Goal: Information Seeking & Learning: Learn about a topic

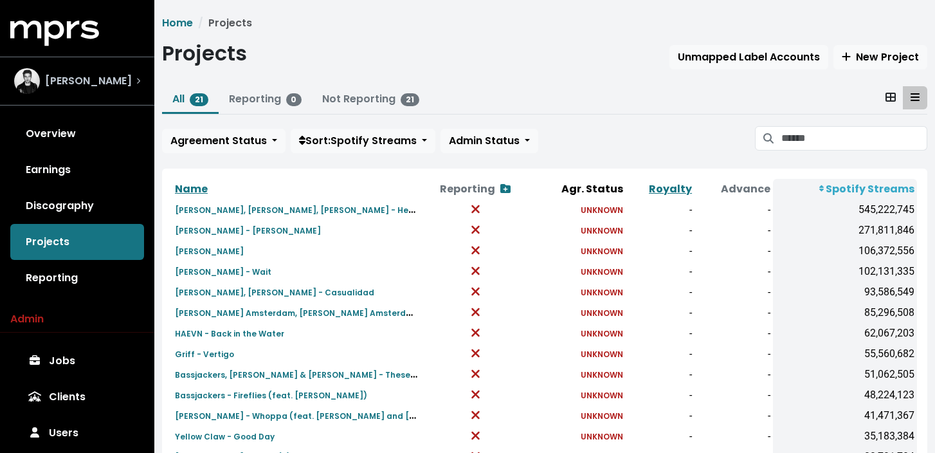
scroll to position [76, 0]
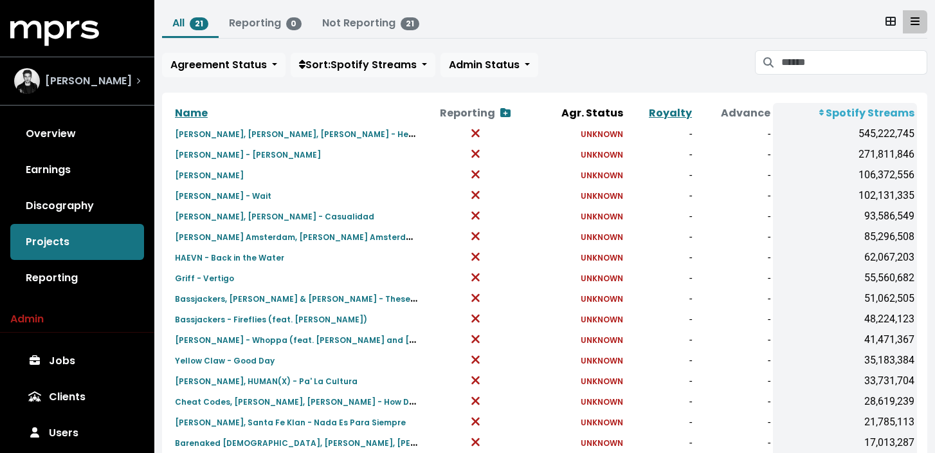
drag, startPoint x: 0, startPoint y: 0, endPoint x: 138, endPoint y: 78, distance: 158.3
click at [138, 78] on icon "Select account" at bounding box center [138, 81] width 3 height 6
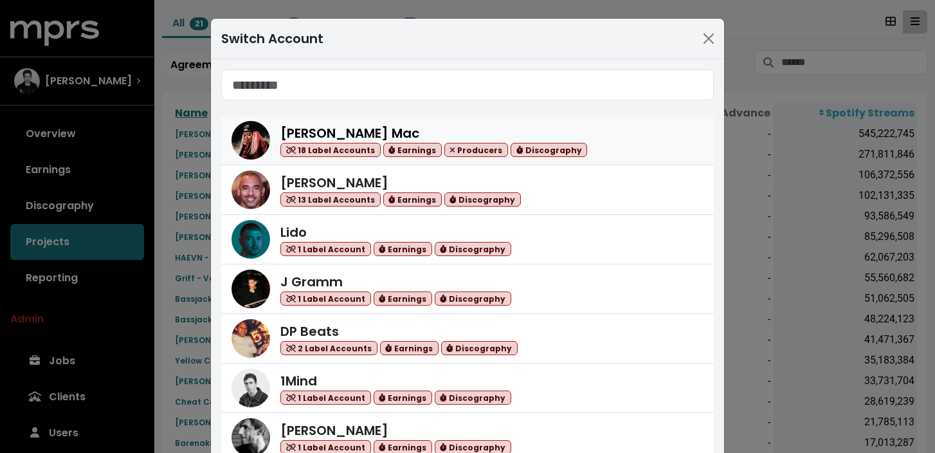
click at [404, 126] on div "[PERSON_NAME] Mac 18 Label Accounts Earnings Producers Discography" at bounding box center [433, 140] width 307 height 34
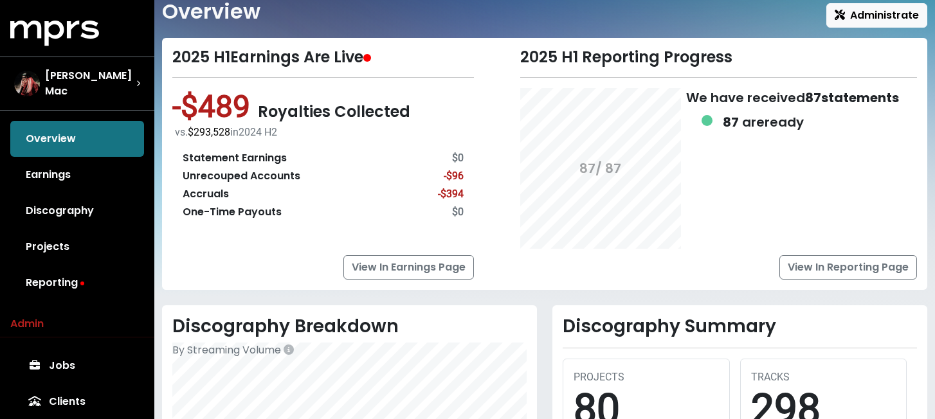
scroll to position [42, 0]
drag, startPoint x: 203, startPoint y: 176, endPoint x: 300, endPoint y: 176, distance: 96.4
click at [300, 176] on div "Unrecouped Accounts -$96" at bounding box center [323, 175] width 281 height 15
click at [204, 193] on div "Accruals" at bounding box center [206, 193] width 46 height 15
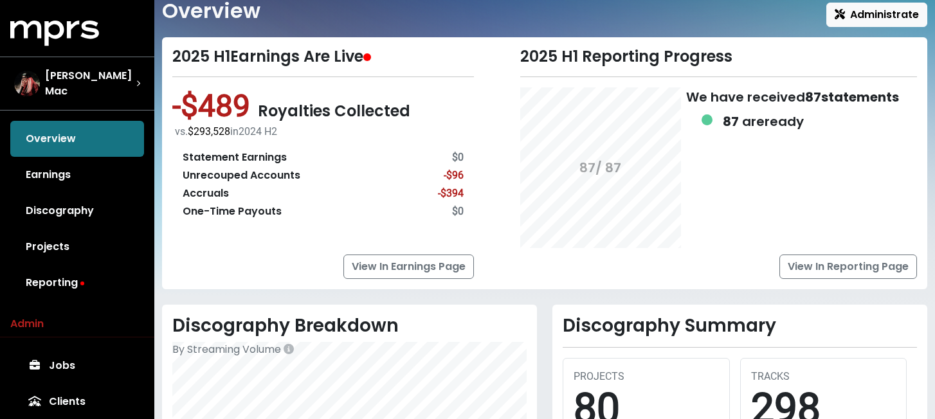
click at [242, 213] on div "One-Time Payouts" at bounding box center [232, 211] width 99 height 15
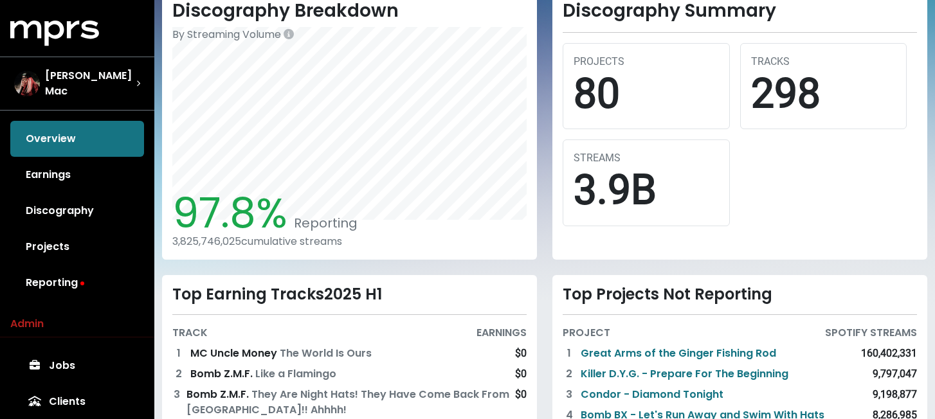
scroll to position [359, 0]
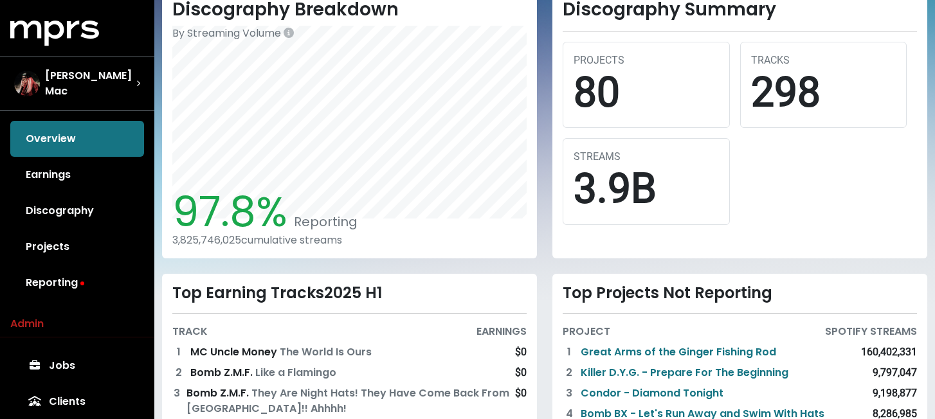
click at [546, 152] on div "Discography Summary PROJECTS 80 TRACKS 298 STREAMS 3.9B" at bounding box center [739, 123] width 390 height 270
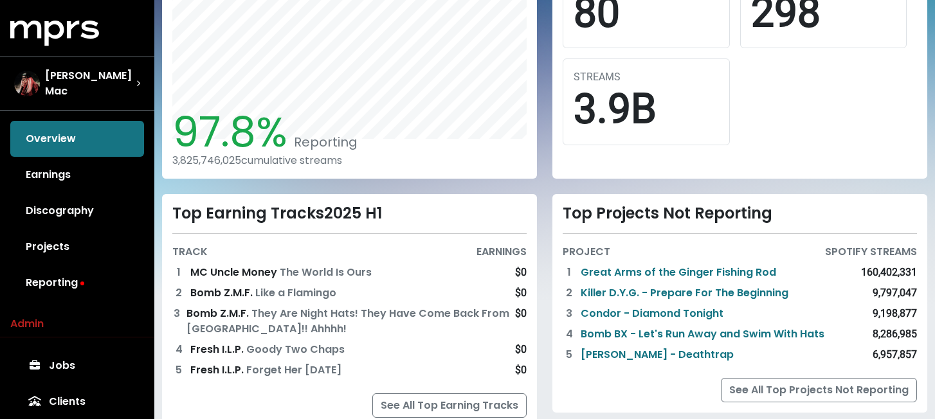
scroll to position [483, 0]
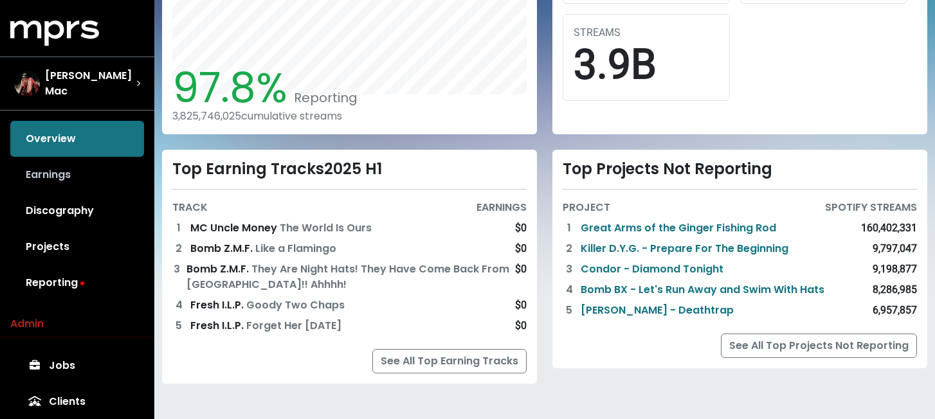
click at [48, 172] on link "Earnings" at bounding box center [77, 175] width 134 height 36
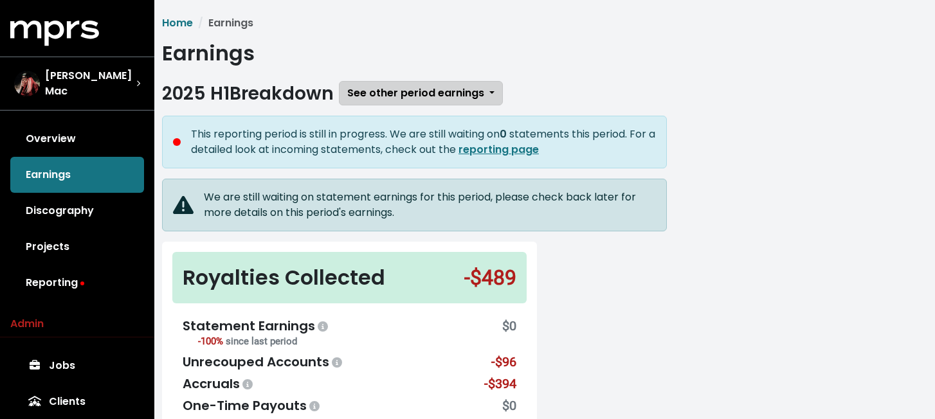
click at [390, 87] on span "See other period earnings" at bounding box center [415, 92] width 137 height 15
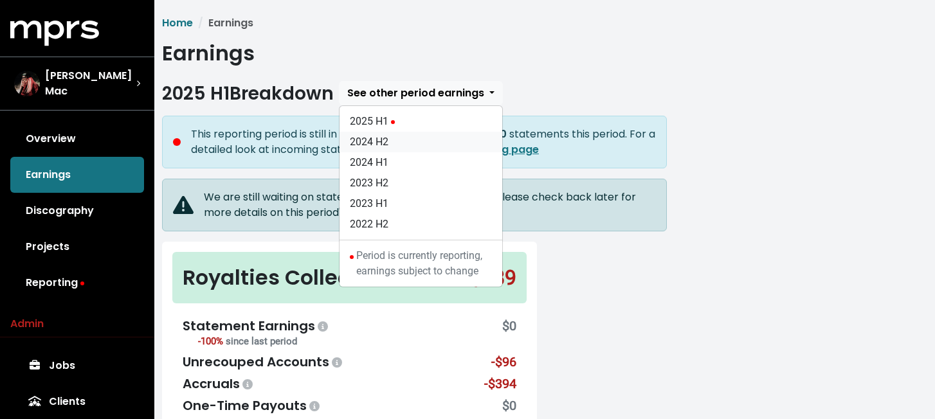
click at [394, 138] on link "2024 H2" at bounding box center [420, 142] width 163 height 21
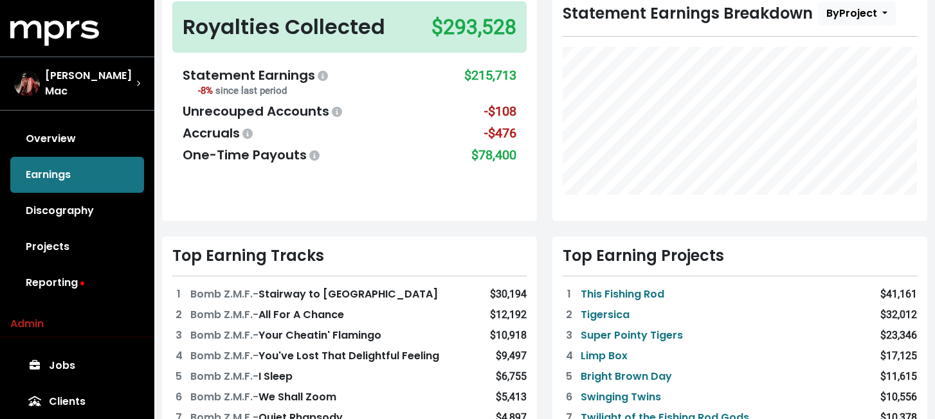
scroll to position [120, 0]
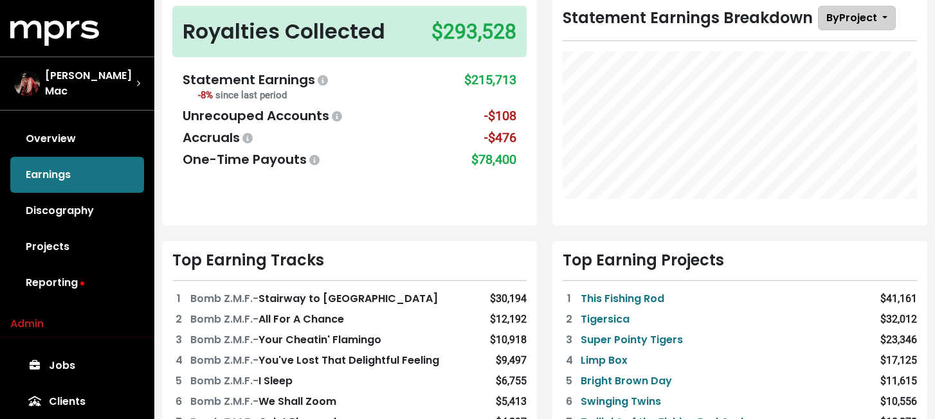
click at [861, 19] on span "By Project" at bounding box center [851, 17] width 51 height 15
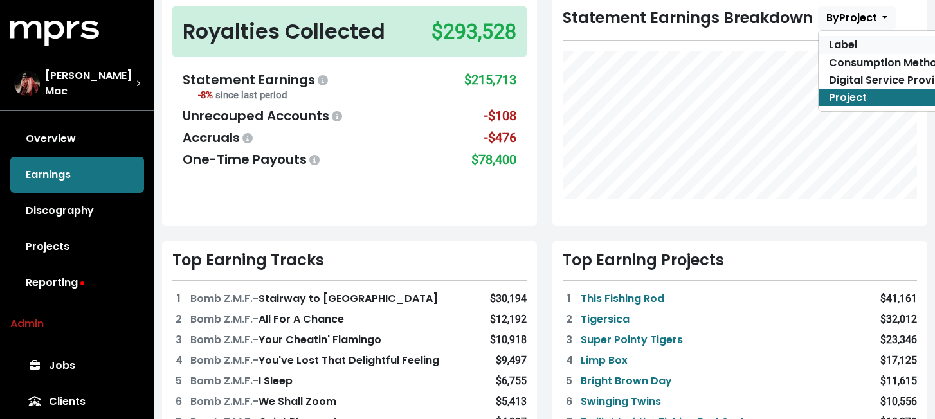
click at [856, 42] on link "Label" at bounding box center [890, 44] width 144 height 17
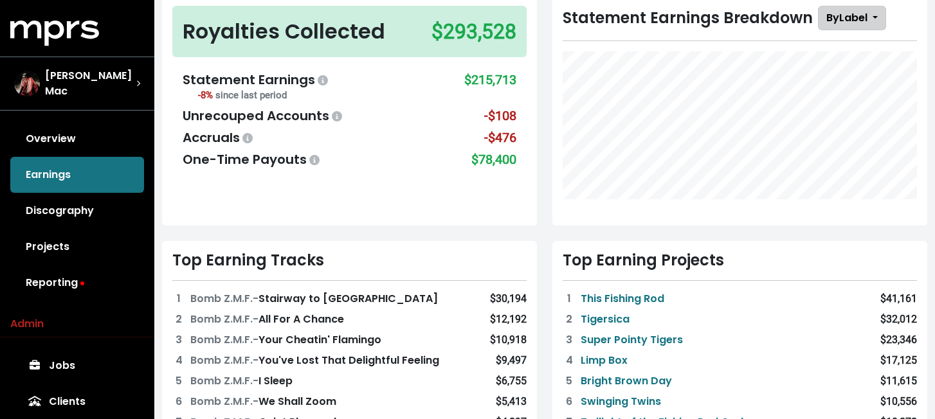
click at [861, 22] on span "By Label" at bounding box center [846, 17] width 41 height 15
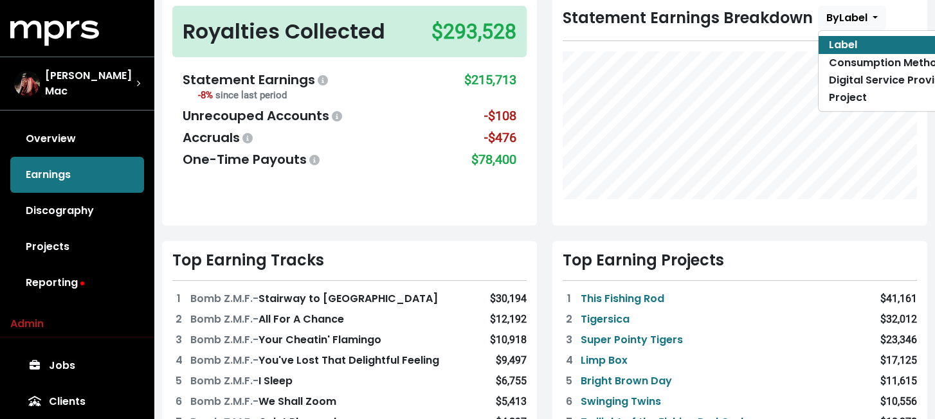
click at [540, 71] on div "Royalties Collected $293,528 Statement Earnings -8% since last period $215,713 …" at bounding box center [349, 111] width 390 height 230
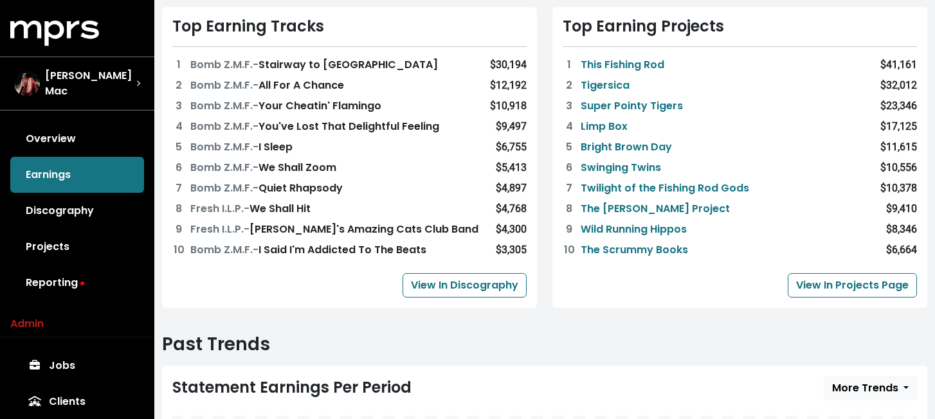
scroll to position [354, 0]
click at [614, 126] on link "Limp Box" at bounding box center [603, 127] width 47 height 15
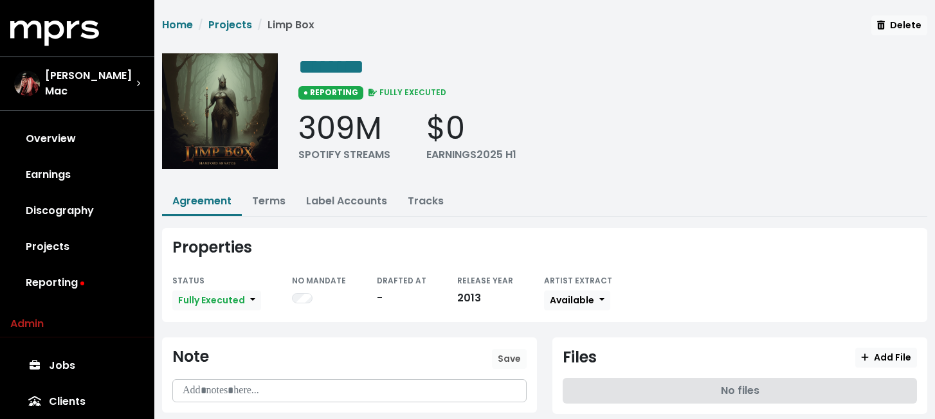
scroll to position [29, 0]
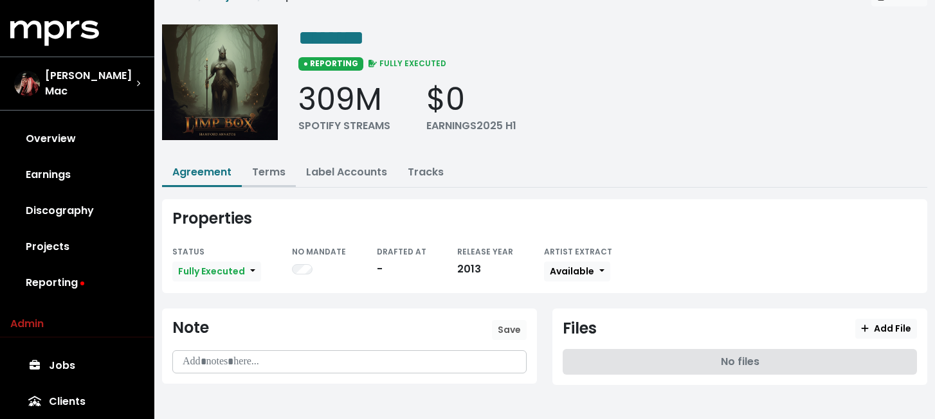
click at [275, 180] on button "Terms" at bounding box center [269, 173] width 54 height 28
click at [273, 170] on link "Terms" at bounding box center [268, 172] width 33 height 15
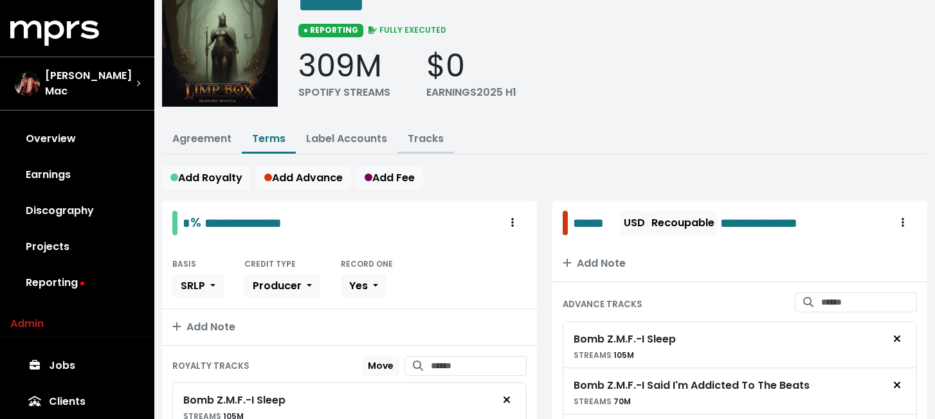
scroll to position [70, 0]
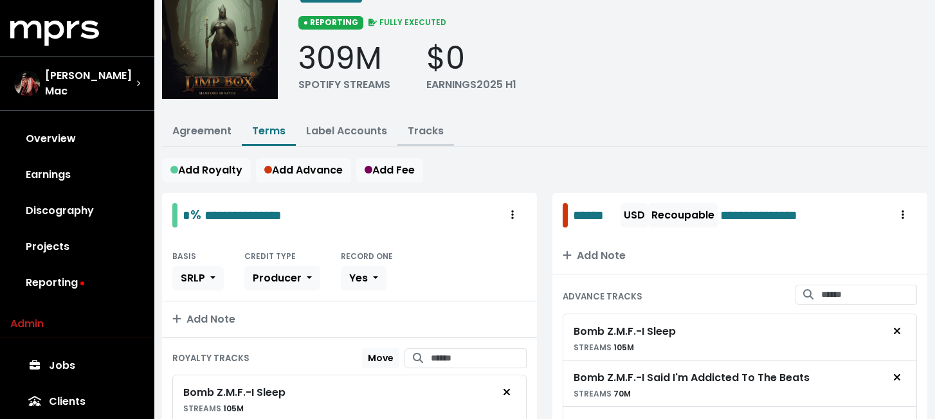
click at [436, 132] on link "Tracks" at bounding box center [426, 130] width 36 height 15
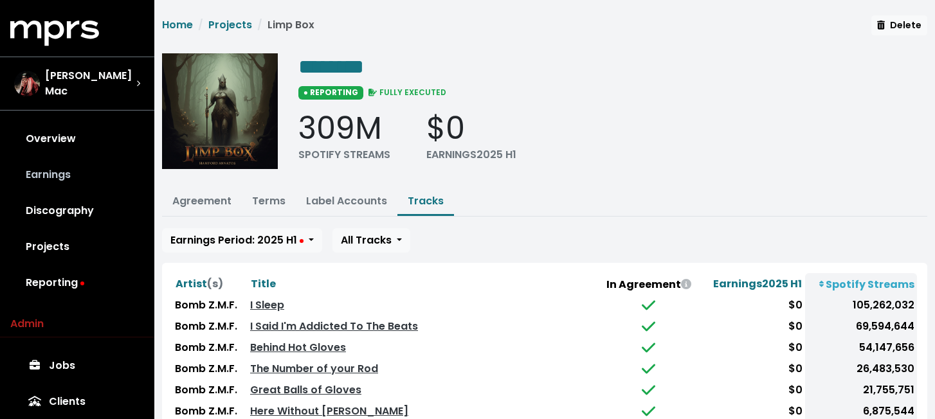
click at [56, 175] on link "Earnings" at bounding box center [77, 175] width 134 height 36
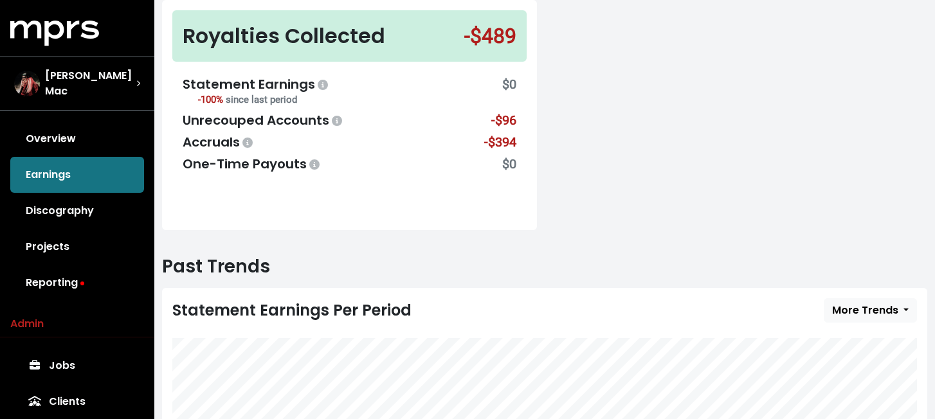
scroll to position [464, 0]
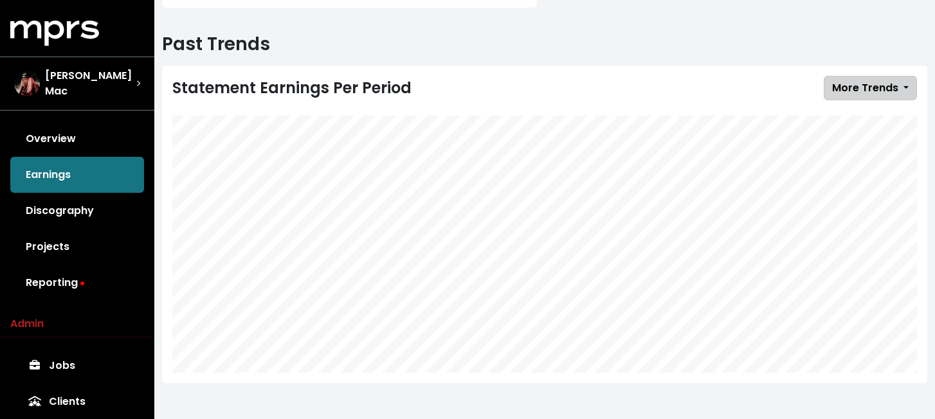
click at [843, 80] on span "More Trends" at bounding box center [865, 87] width 66 height 15
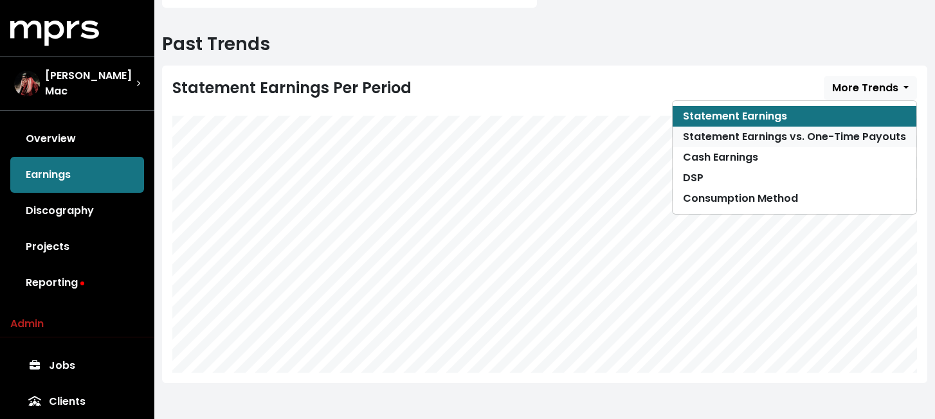
click at [840, 140] on link "Statement Earnings vs. One-Time Payouts" at bounding box center [794, 137] width 244 height 21
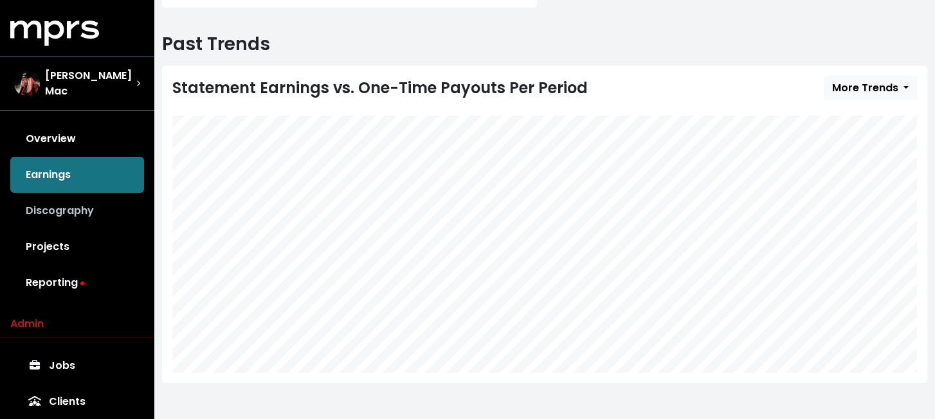
click at [84, 207] on link "Discography" at bounding box center [77, 211] width 134 height 36
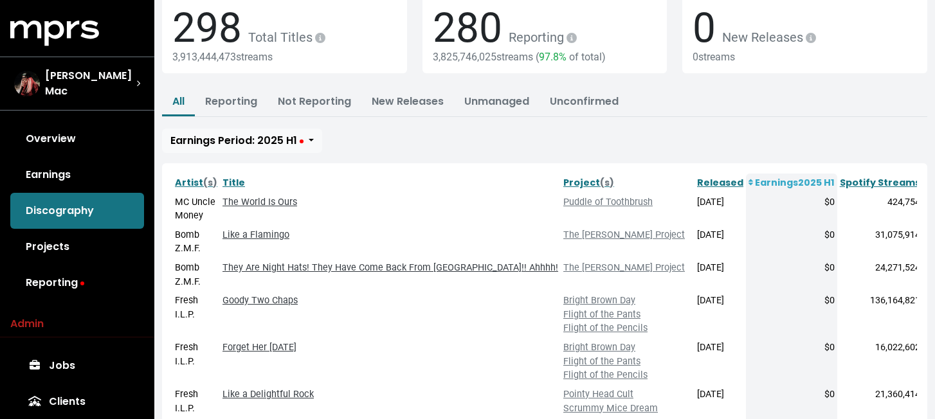
scroll to position [92, 0]
click at [311, 105] on link "Not Reporting" at bounding box center [314, 100] width 73 height 15
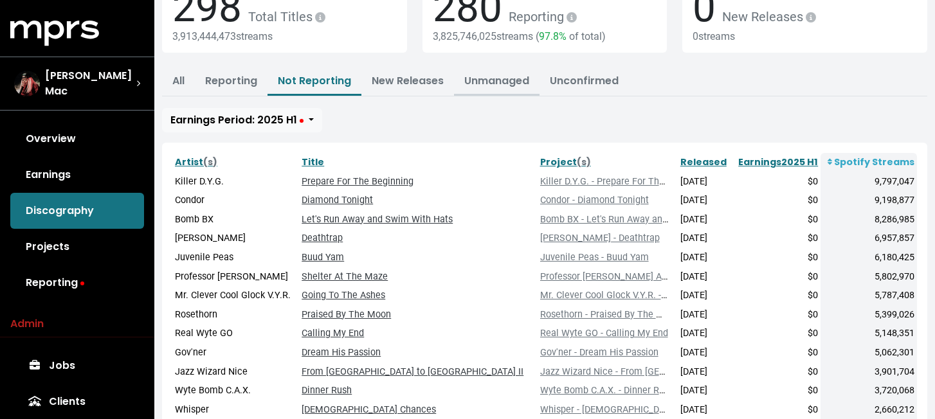
scroll to position [201, 0]
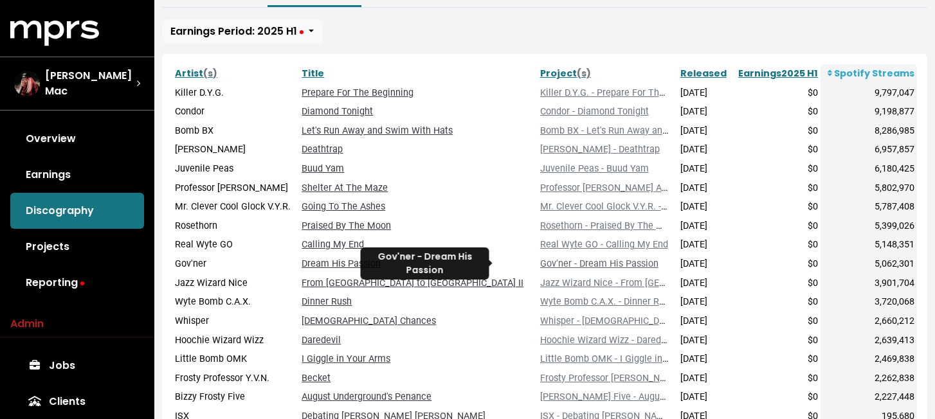
click at [540, 260] on link "Gov'ner - Dream His Passion" at bounding box center [599, 263] width 118 height 11
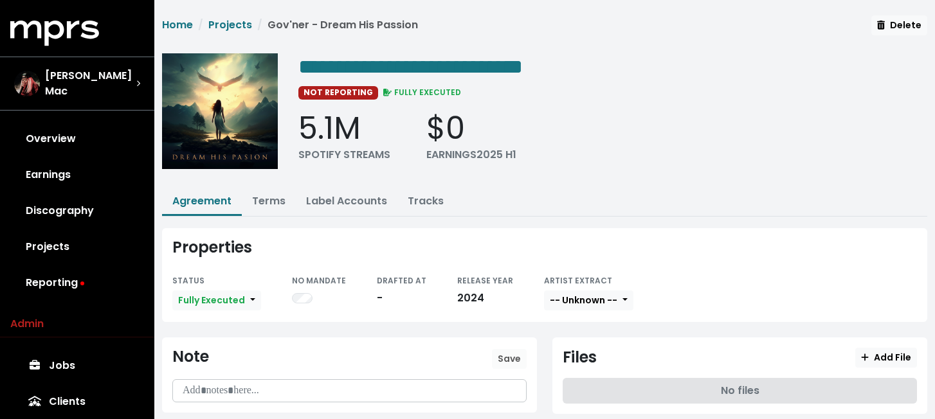
scroll to position [29, 0]
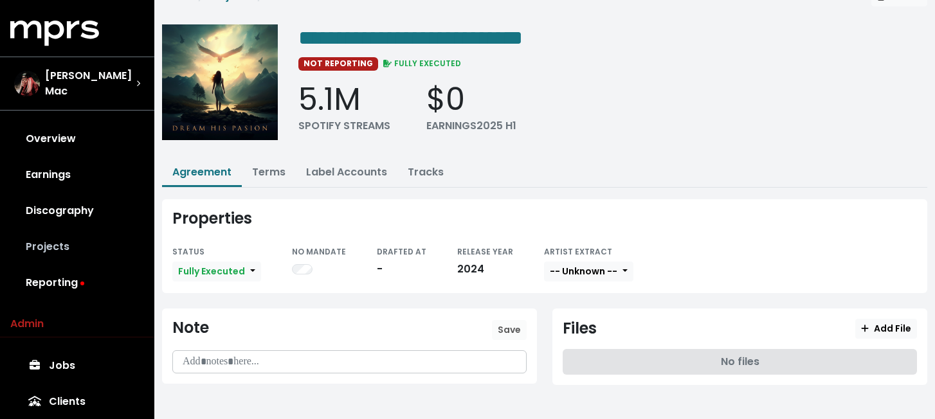
click at [49, 240] on link "Projects" at bounding box center [77, 247] width 134 height 36
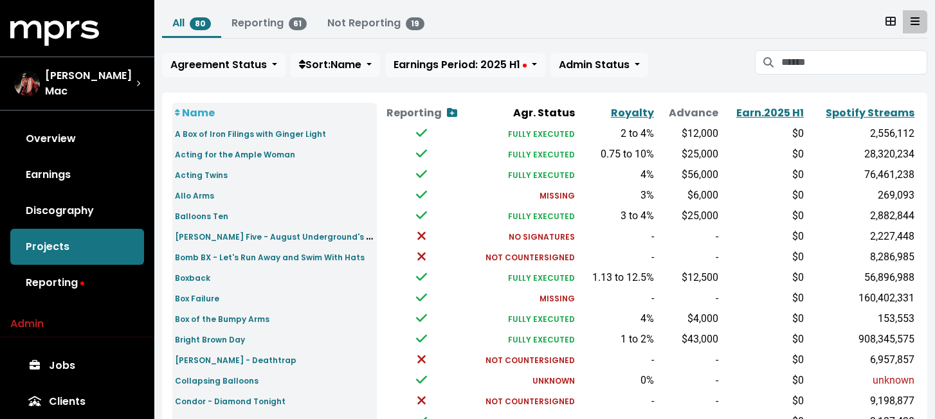
scroll to position [75, 0]
click at [267, 66] on button "Agreement Status" at bounding box center [223, 65] width 123 height 24
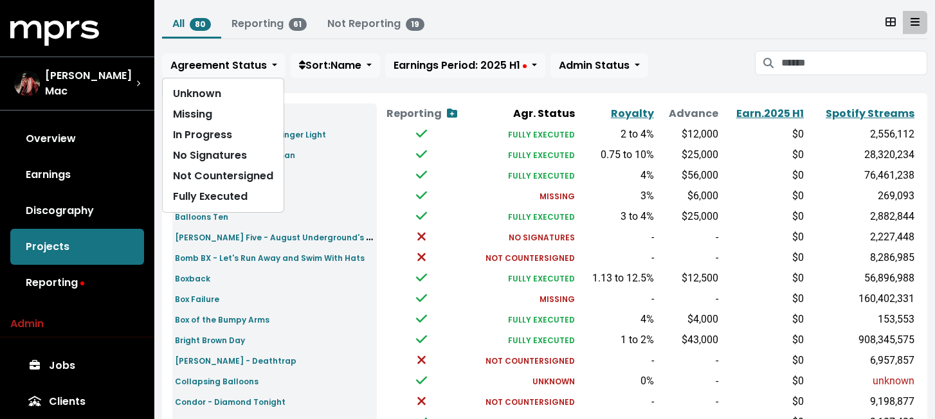
click at [359, 170] on td "Acting Twins" at bounding box center [274, 175] width 204 height 21
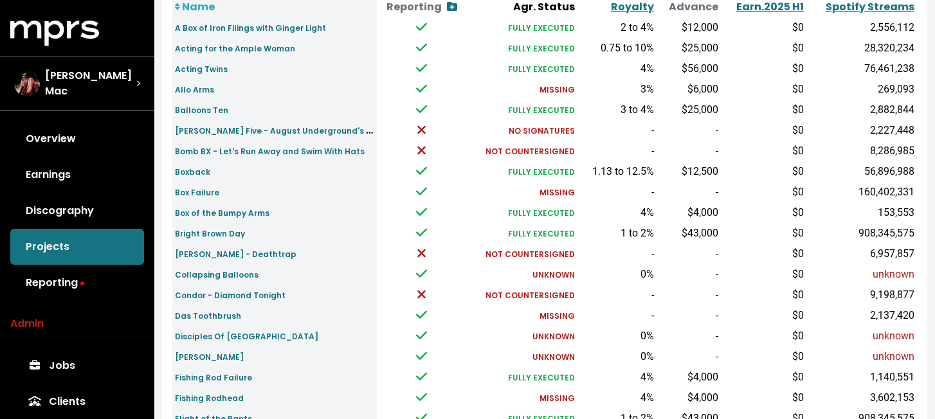
scroll to position [184, 0]
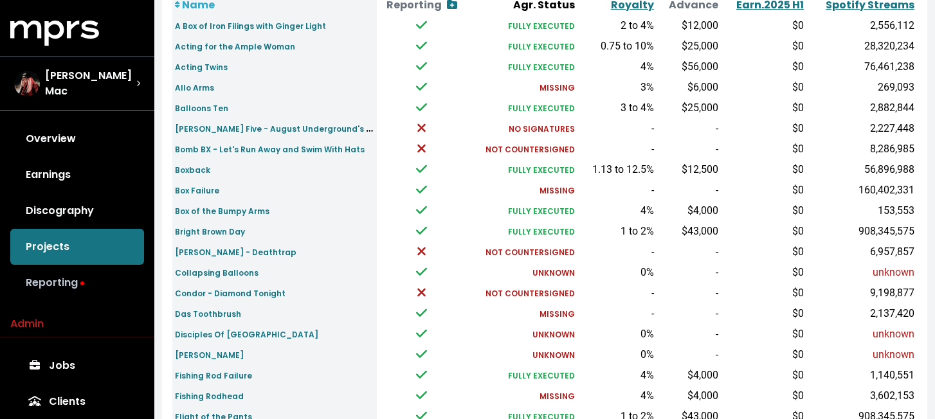
click at [73, 280] on link "Reporting" at bounding box center [77, 283] width 134 height 36
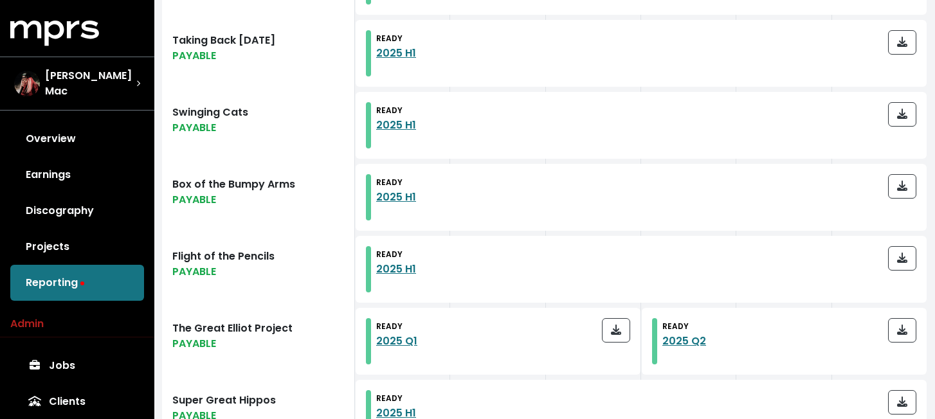
scroll to position [521, 0]
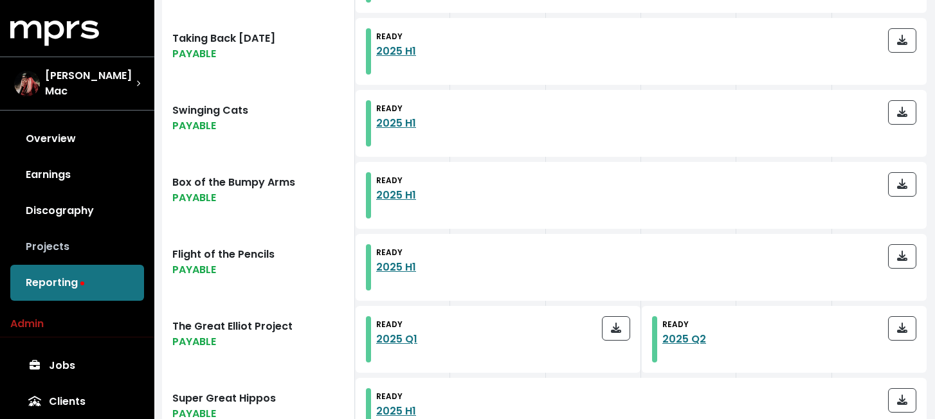
click at [71, 229] on link "Projects" at bounding box center [77, 247] width 134 height 36
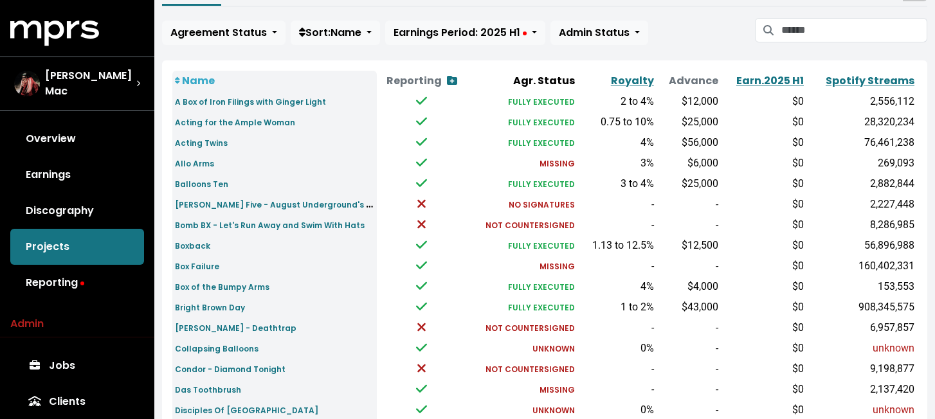
scroll to position [110, 0]
